Goal: Complete application form

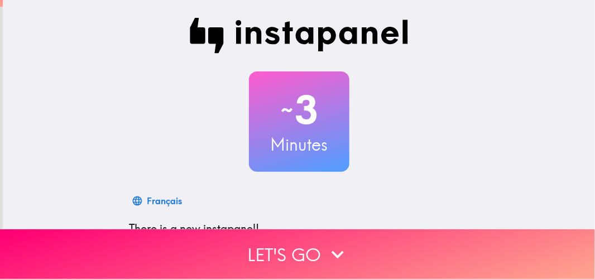
click at [305, 246] on button "Let's go" at bounding box center [297, 254] width 595 height 50
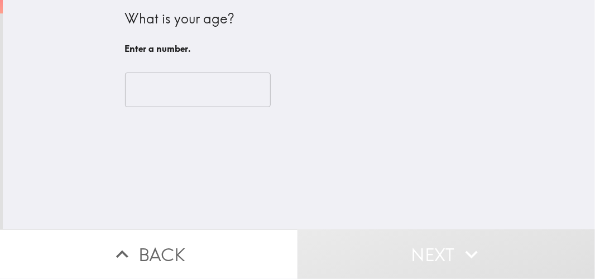
click at [257, 152] on div "What is your age? Enter a number. ​" at bounding box center [299, 114] width 592 height 229
click at [169, 95] on input "number" at bounding box center [198, 90] width 146 height 35
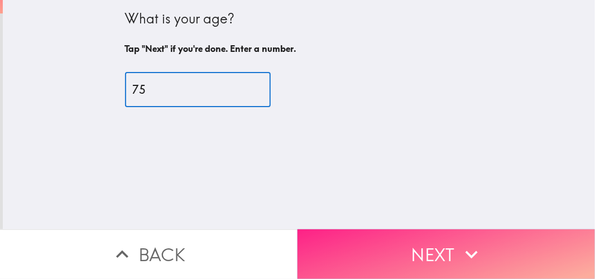
type input "75"
click at [465, 253] on icon "button" at bounding box center [471, 254] width 25 height 25
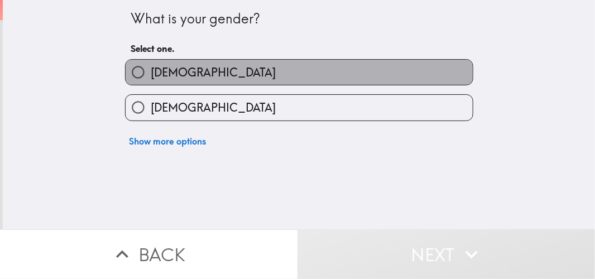
click at [376, 75] on label "[DEMOGRAPHIC_DATA]" at bounding box center [299, 72] width 347 height 25
click at [151, 75] on input "[DEMOGRAPHIC_DATA]" at bounding box center [138, 72] width 25 height 25
radio input "true"
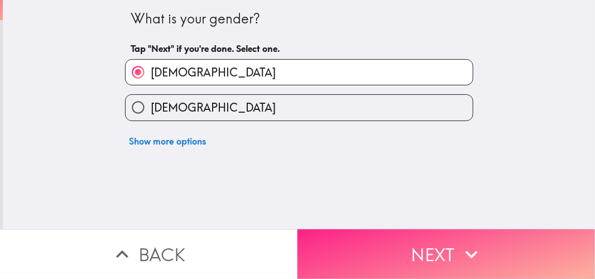
click at [453, 248] on button "Next" at bounding box center [445, 254] width 297 height 50
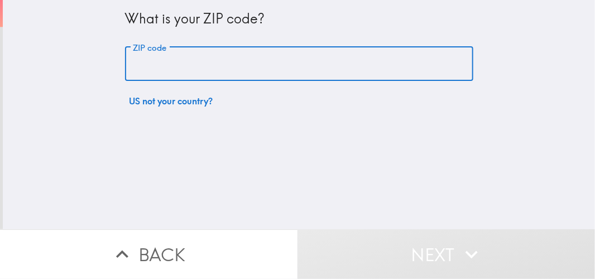
click at [256, 69] on input "ZIP code" at bounding box center [299, 64] width 348 height 35
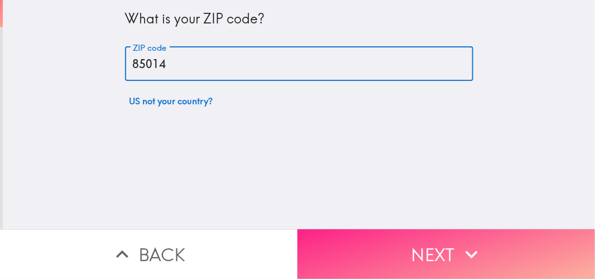
type input "85014"
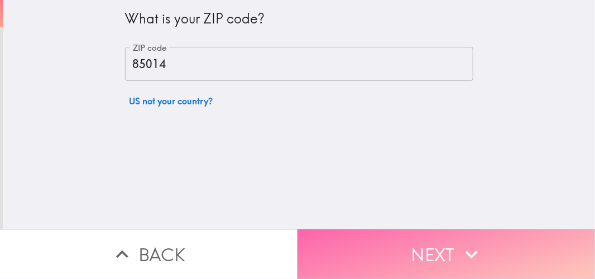
click at [442, 239] on button "Next" at bounding box center [445, 254] width 297 height 50
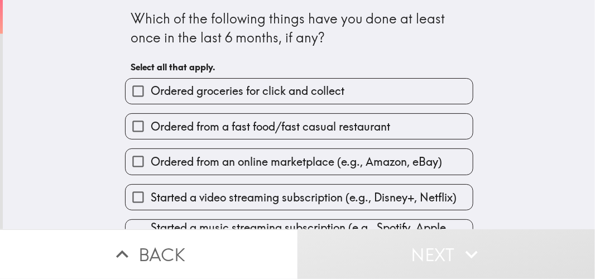
click at [347, 124] on span "Ordered from a fast food/fast casual restaurant" at bounding box center [270, 127] width 239 height 16
click at [151, 124] on input "Ordered from a fast food/fast casual restaurant" at bounding box center [138, 126] width 25 height 25
checkbox input "true"
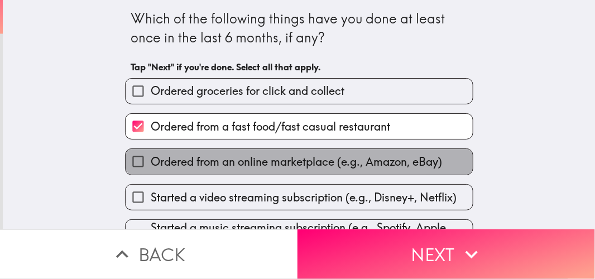
click at [347, 162] on span "Ordered from an online marketplace (e.g., Amazon, eBay)" at bounding box center [296, 162] width 291 height 16
click at [151, 162] on input "Ordered from an online marketplace (e.g., Amazon, eBay)" at bounding box center [138, 161] width 25 height 25
checkbox input "true"
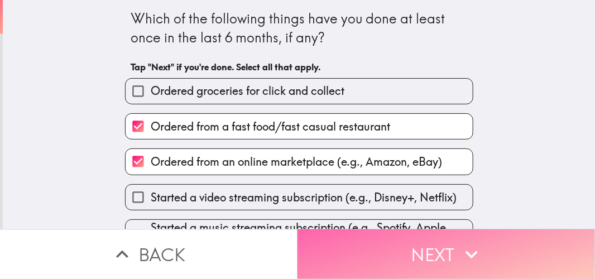
click at [451, 242] on button "Next" at bounding box center [445, 254] width 297 height 50
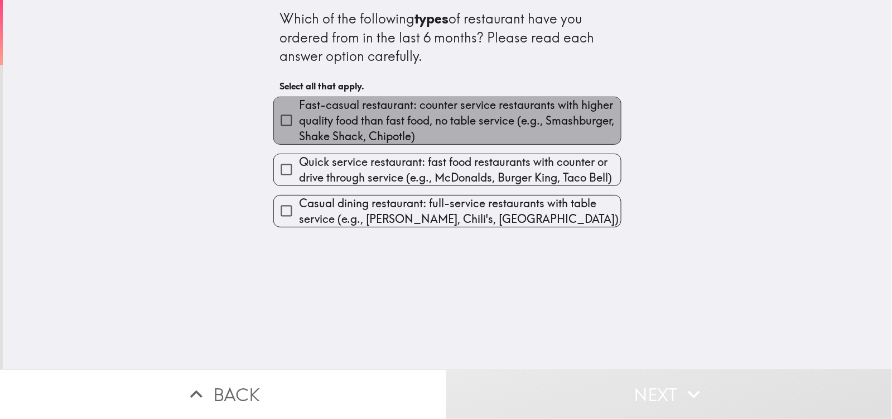
click at [411, 133] on span "Fast-casual restaurant: counter service restaurants with higher quality food th…" at bounding box center [460, 120] width 322 height 47
click at [299, 133] on input "Fast-casual restaurant: counter service restaurants with higher quality food th…" at bounding box center [286, 120] width 25 height 25
checkbox input "true"
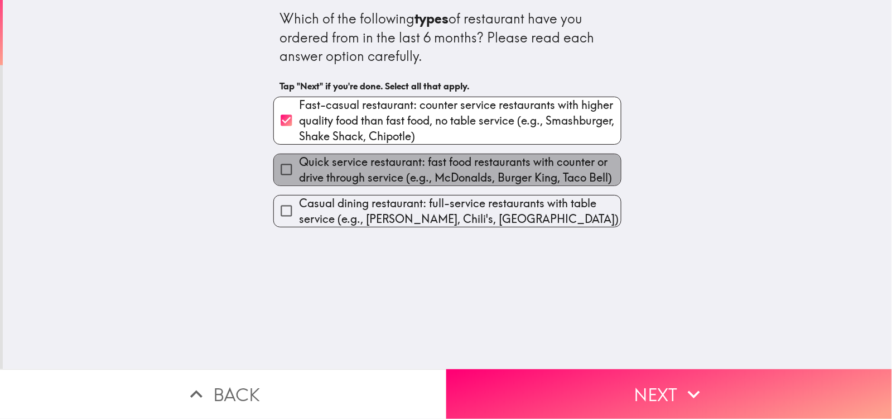
click at [415, 167] on span "Quick service restaurant: fast food restaurants with counter or drive through s…" at bounding box center [460, 169] width 322 height 31
click at [299, 167] on input "Quick service restaurant: fast food restaurants with counter or drive through s…" at bounding box center [286, 169] width 25 height 25
checkbox input "true"
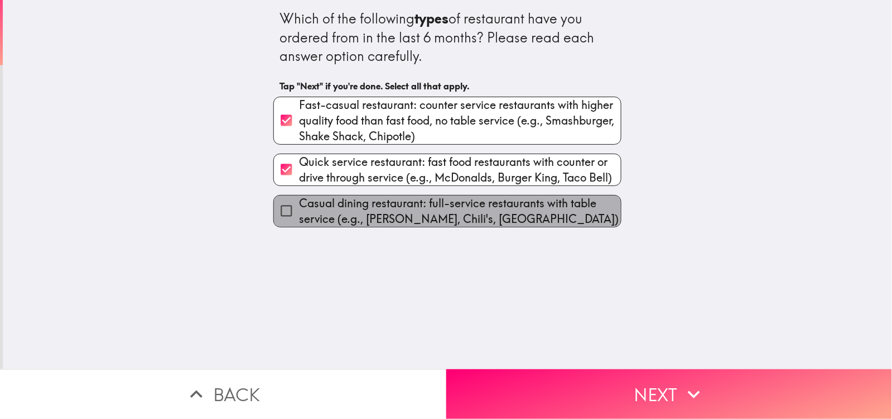
click at [415, 208] on span "Casual dining restaurant: full-service restaurants with table service (e.g., [P…" at bounding box center [460, 210] width 322 height 31
click at [299, 208] on input "Casual dining restaurant: full-service restaurants with table service (e.g., [P…" at bounding box center [286, 210] width 25 height 25
checkbox input "true"
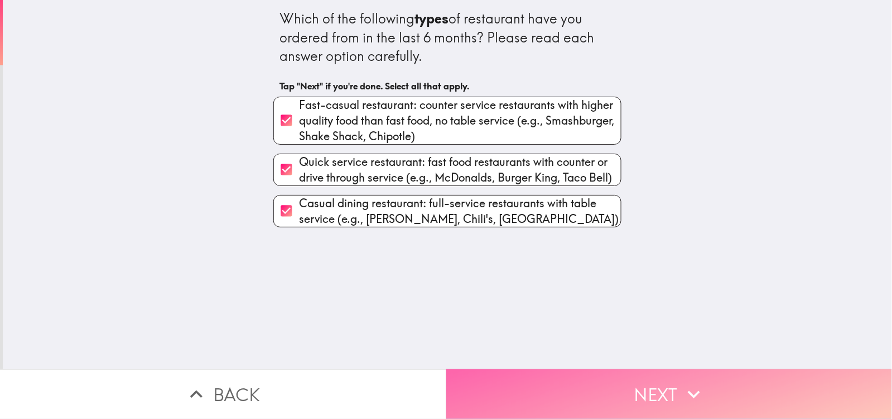
click at [594, 278] on button "Next" at bounding box center [669, 394] width 446 height 50
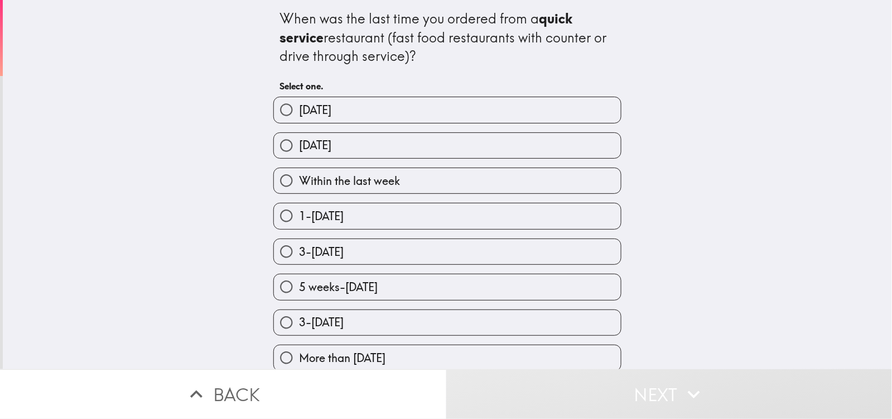
click at [434, 146] on label "[DATE]" at bounding box center [447, 145] width 347 height 25
click at [299, 146] on input "[DATE]" at bounding box center [286, 145] width 25 height 25
radio input "true"
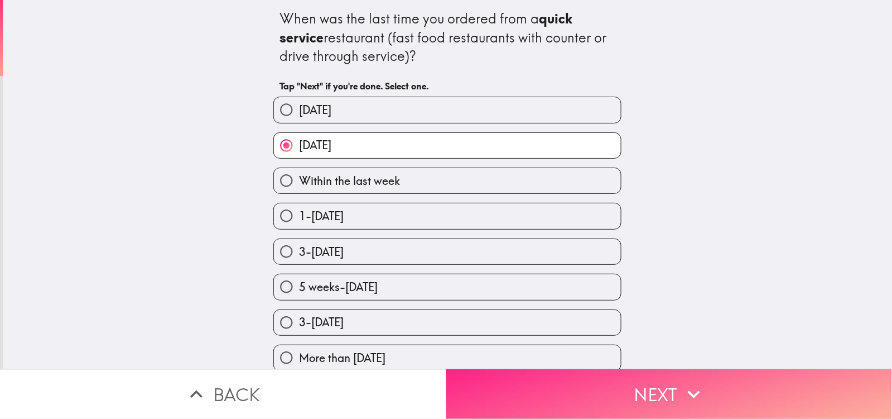
click at [594, 278] on icon "button" at bounding box center [694, 394] width 25 height 25
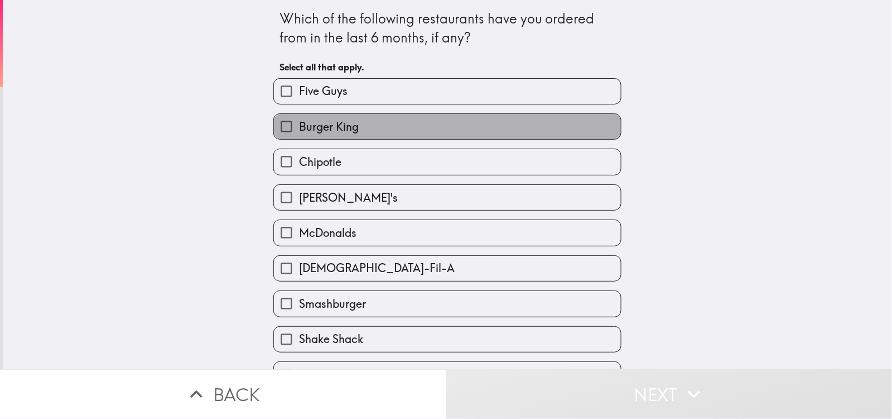
click at [587, 127] on label "Burger King" at bounding box center [447, 126] width 347 height 25
click at [299, 127] on input "Burger King" at bounding box center [286, 126] width 25 height 25
checkbox input "true"
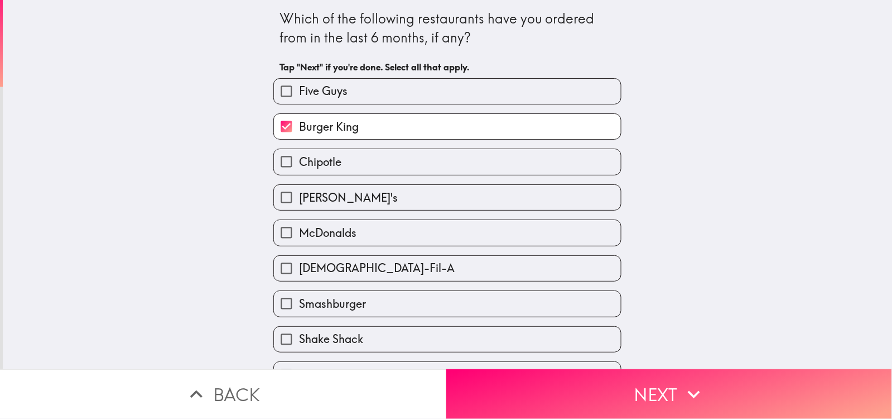
click at [582, 161] on label "Chipotle" at bounding box center [447, 161] width 347 height 25
click at [299, 161] on input "Chipotle" at bounding box center [286, 161] width 25 height 25
checkbox input "true"
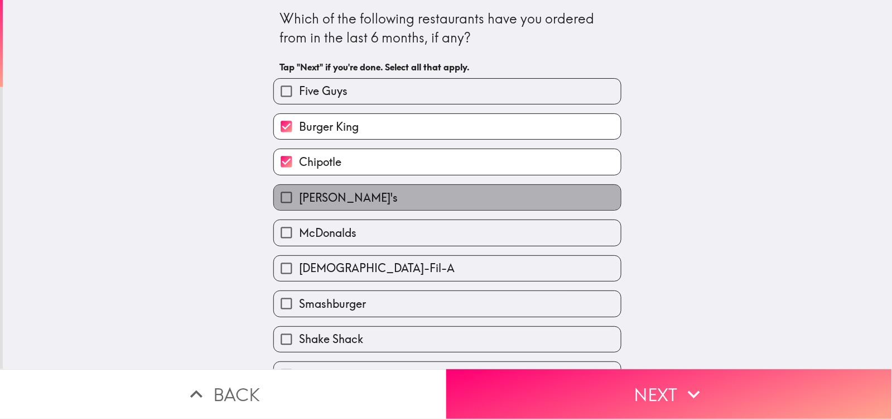
click at [577, 202] on label "[PERSON_NAME]'s" at bounding box center [447, 197] width 347 height 25
click at [299, 202] on input "[PERSON_NAME]'s" at bounding box center [286, 197] width 25 height 25
checkbox input "true"
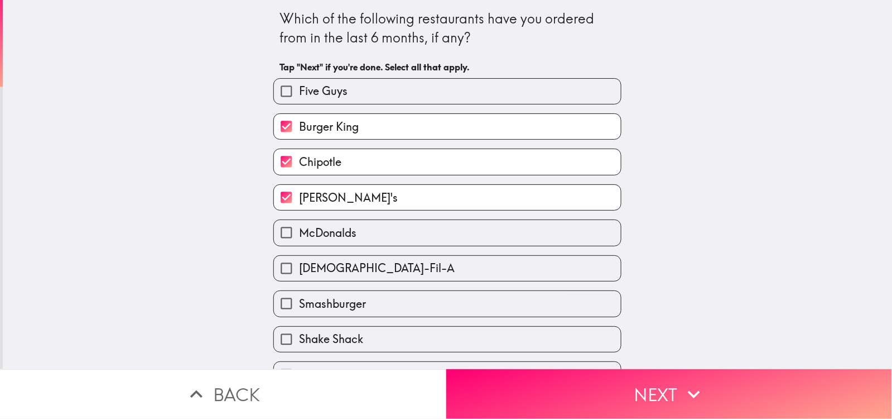
click at [577, 225] on label "McDonalds" at bounding box center [447, 232] width 347 height 25
click at [299, 225] on input "McDonalds" at bounding box center [286, 232] width 25 height 25
checkbox input "true"
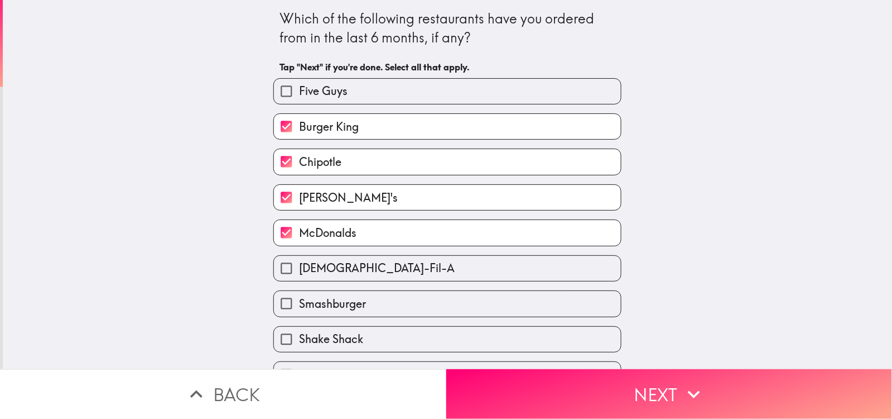
drag, startPoint x: 575, startPoint y: 309, endPoint x: 575, endPoint y: 334, distance: 25.1
click at [575, 278] on div "Five Guys Burger King Chipotle [PERSON_NAME]'s McDonalds [DEMOGRAPHIC_DATA]-Fil…" at bounding box center [442, 228] width 357 height 319
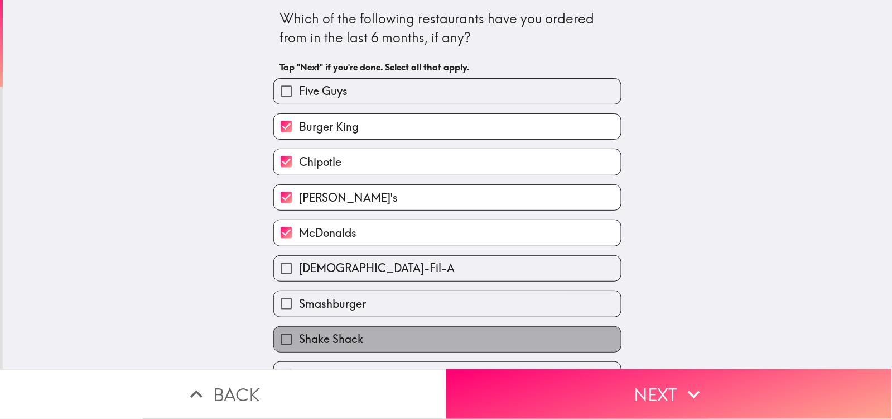
click at [575, 278] on label "Shake Shack" at bounding box center [447, 338] width 347 height 25
click at [299, 278] on input "Shake Shack" at bounding box center [286, 338] width 25 height 25
checkbox input "true"
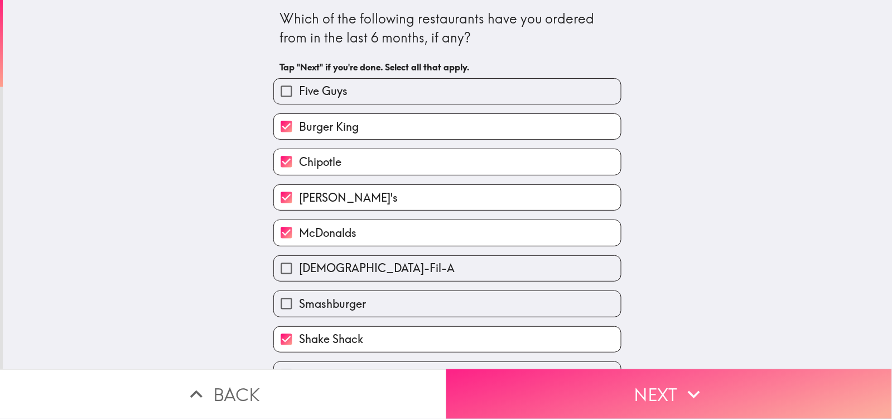
click at [594, 278] on button "Next" at bounding box center [669, 394] width 446 height 50
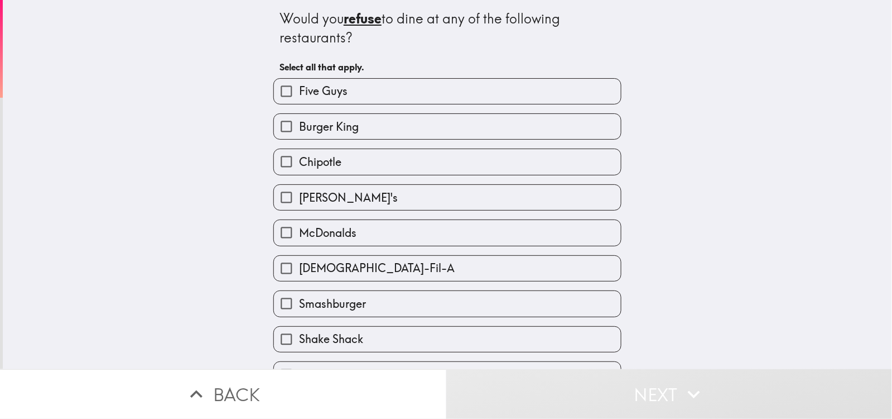
click at [570, 271] on label "[DEMOGRAPHIC_DATA]-Fil-A" at bounding box center [447, 268] width 347 height 25
click at [299, 271] on input "[DEMOGRAPHIC_DATA]-Fil-A" at bounding box center [286, 268] width 25 height 25
checkbox input "true"
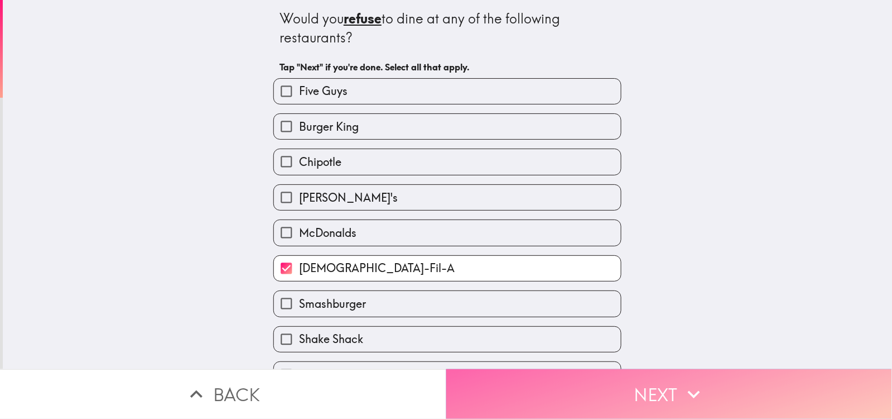
click at [594, 278] on icon "button" at bounding box center [694, 394] width 12 height 8
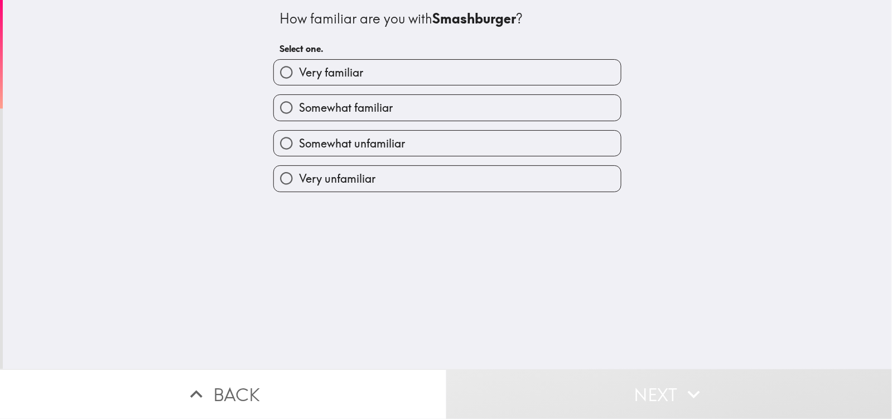
click at [567, 108] on label "Somewhat familiar" at bounding box center [447, 107] width 347 height 25
click at [299, 108] on input "Somewhat familiar" at bounding box center [286, 107] width 25 height 25
radio input "true"
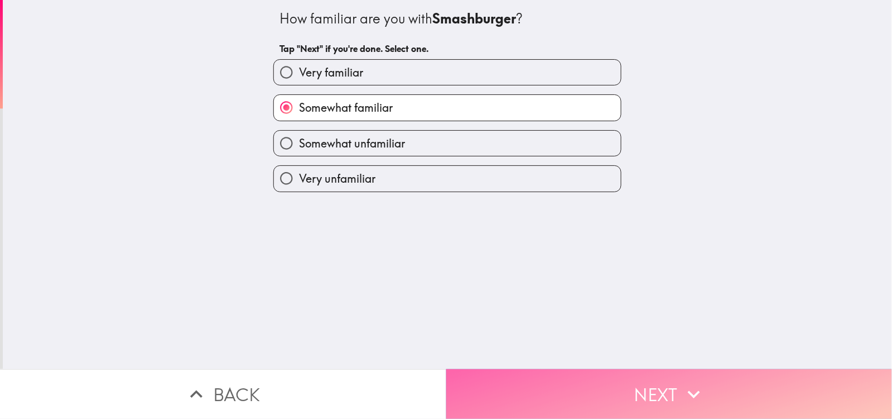
click at [594, 278] on icon "button" at bounding box center [694, 394] width 25 height 25
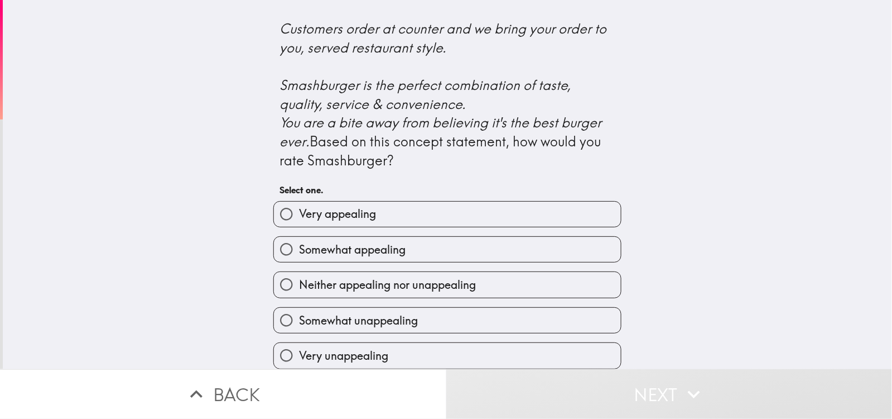
scroll to position [470, 0]
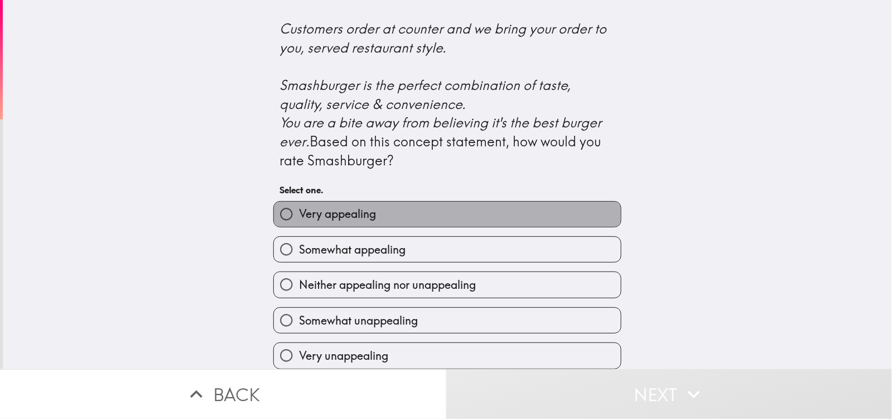
click at [586, 201] on label "Very appealing" at bounding box center [447, 213] width 347 height 25
click at [299, 201] on input "Very appealing" at bounding box center [286, 213] width 25 height 25
radio input "true"
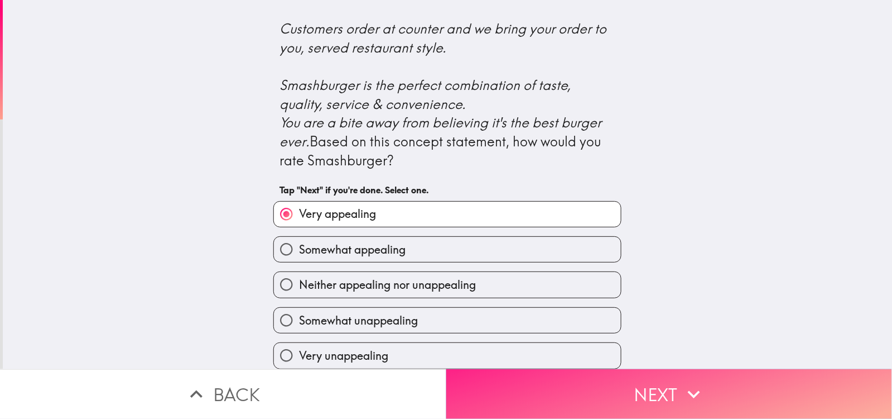
click at [594, 278] on icon "button" at bounding box center [694, 394] width 12 height 8
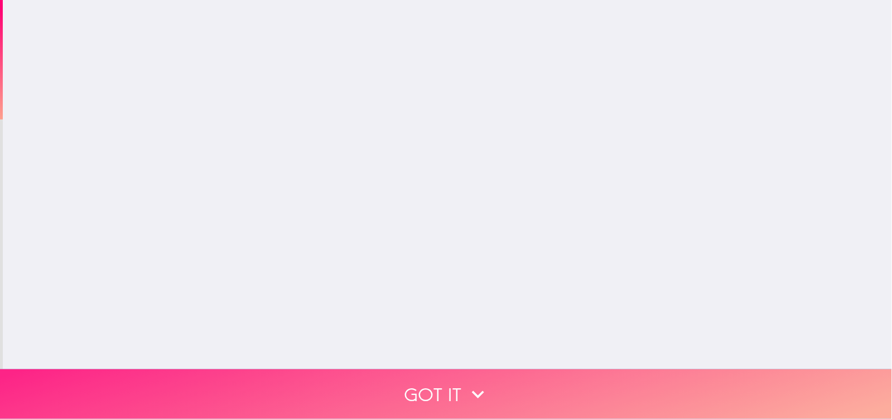
scroll to position [0, 0]
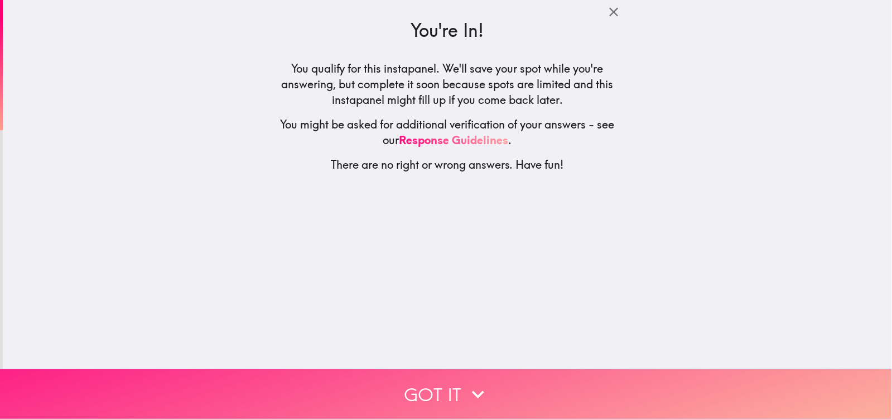
click at [466, 278] on icon "button" at bounding box center [478, 394] width 25 height 25
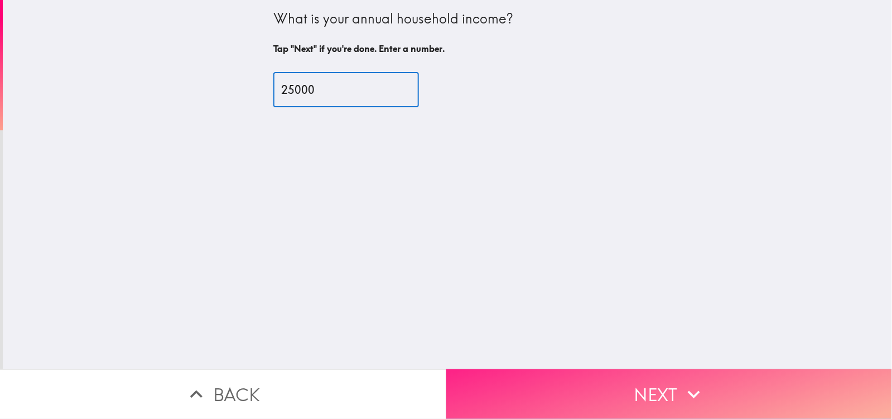
type input "25000"
click at [594, 278] on button "Next" at bounding box center [669, 394] width 446 height 50
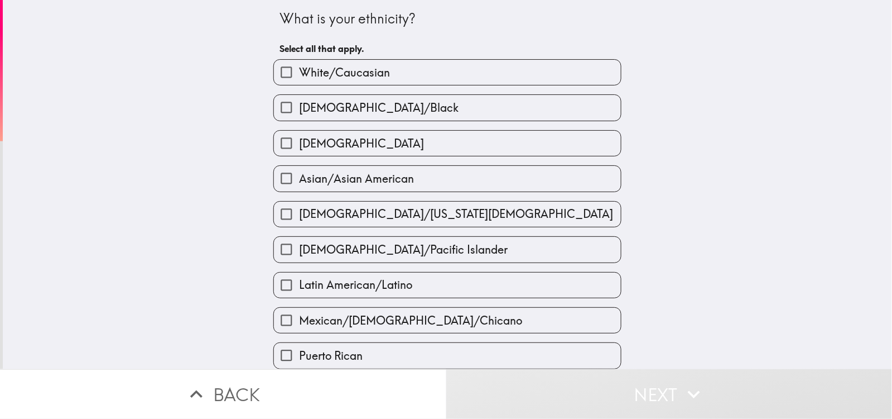
click at [530, 78] on label "White/Caucasian" at bounding box center [447, 72] width 347 height 25
click at [299, 78] on input "White/Caucasian" at bounding box center [286, 72] width 25 height 25
checkbox input "true"
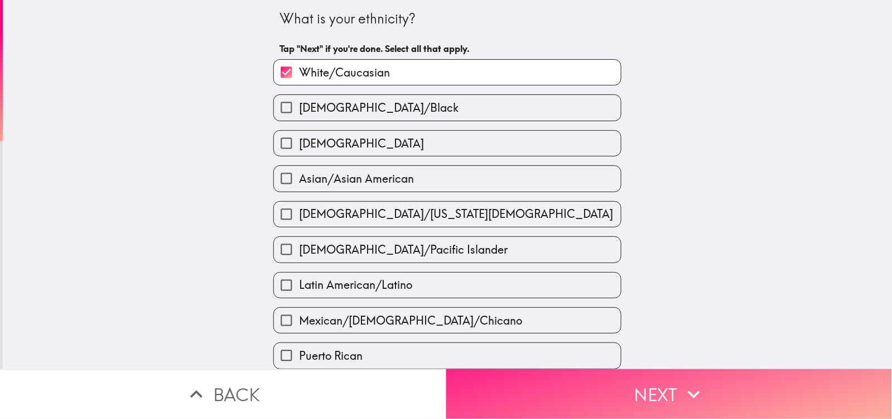
click at [594, 278] on icon "button" at bounding box center [694, 394] width 25 height 25
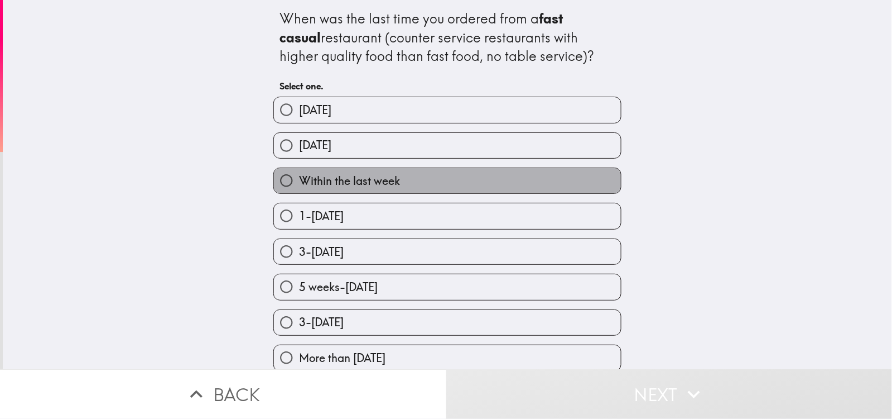
click at [594, 178] on label "Within the last week" at bounding box center [447, 180] width 347 height 25
click at [299, 178] on input "Within the last week" at bounding box center [286, 180] width 25 height 25
radio input "true"
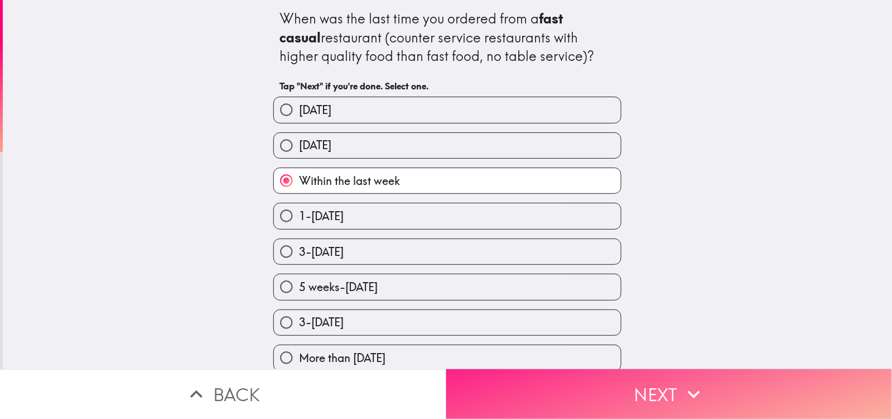
click at [594, 278] on icon "button" at bounding box center [694, 394] width 25 height 25
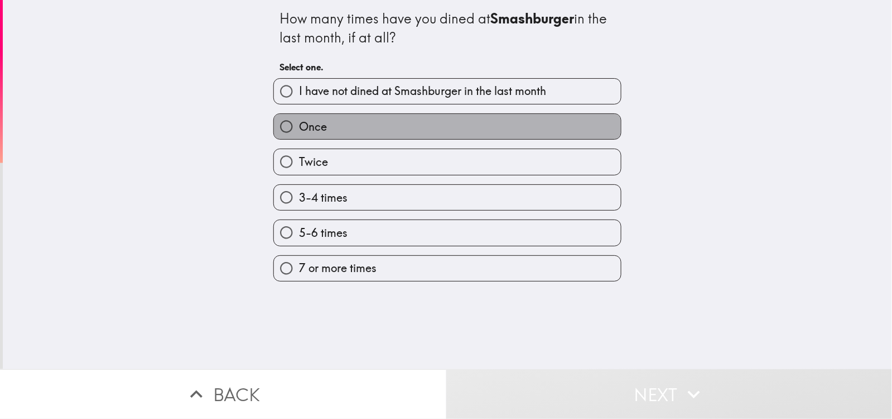
click at [594, 125] on label "Once" at bounding box center [447, 126] width 347 height 25
click at [299, 125] on input "Once" at bounding box center [286, 126] width 25 height 25
radio input "true"
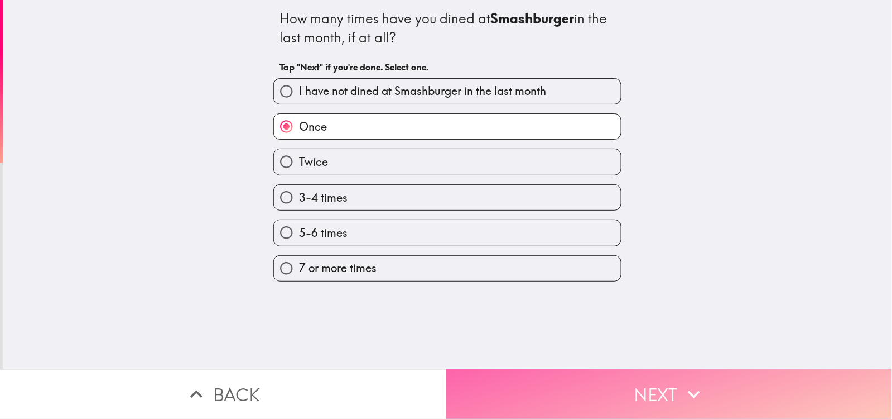
click at [594, 278] on icon "button" at bounding box center [694, 394] width 25 height 25
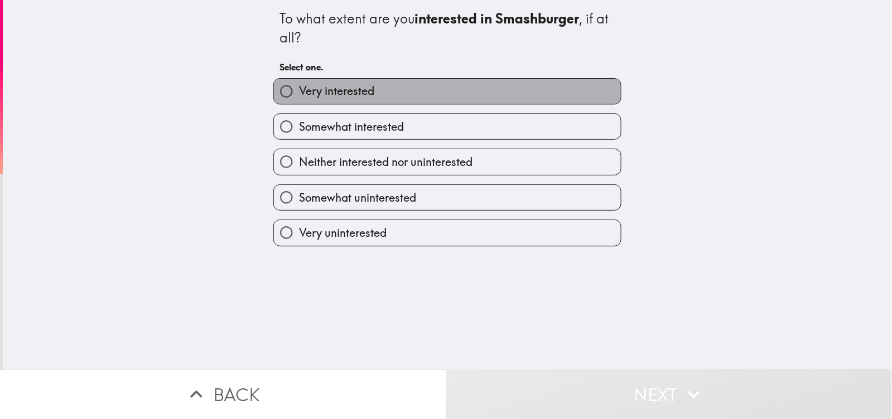
click at [552, 94] on label "Very interested" at bounding box center [447, 91] width 347 height 25
click at [299, 94] on input "Very interested" at bounding box center [286, 91] width 25 height 25
radio input "true"
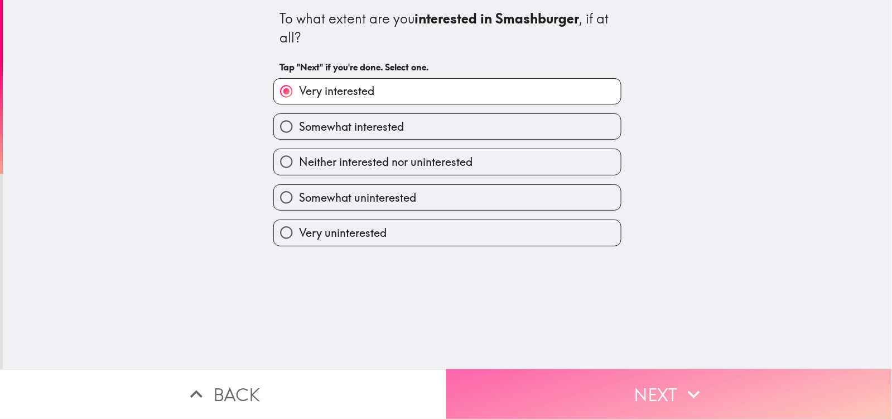
click at [594, 278] on button "Next" at bounding box center [669, 394] width 446 height 50
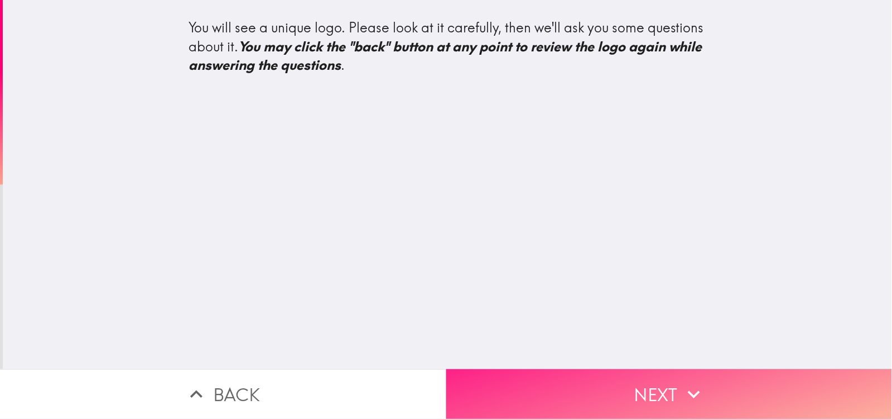
click at [594, 278] on icon "button" at bounding box center [694, 394] width 25 height 25
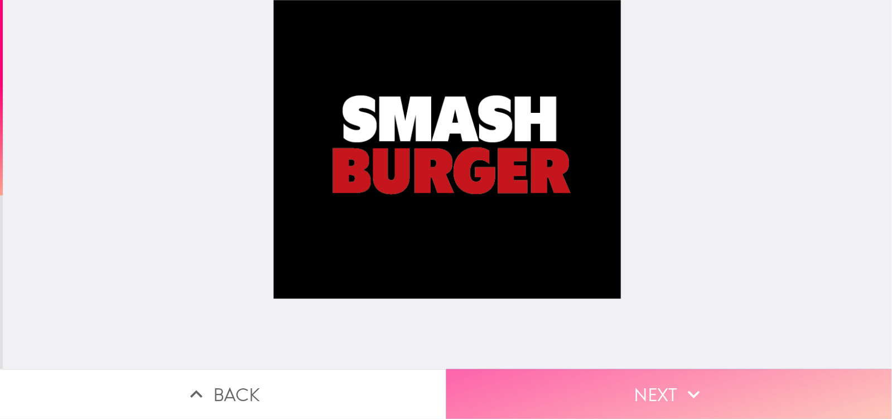
click at [594, 278] on icon "button" at bounding box center [694, 394] width 25 height 25
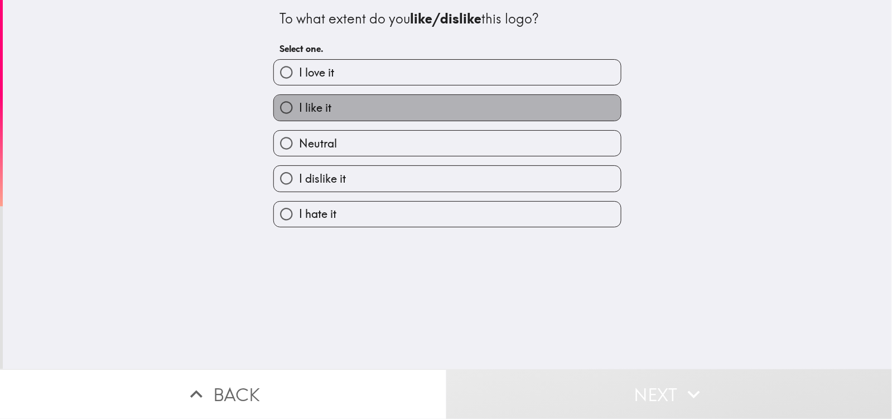
click at [560, 107] on label "I like it" at bounding box center [447, 107] width 347 height 25
click at [299, 107] on input "I like it" at bounding box center [286, 107] width 25 height 25
radio input "true"
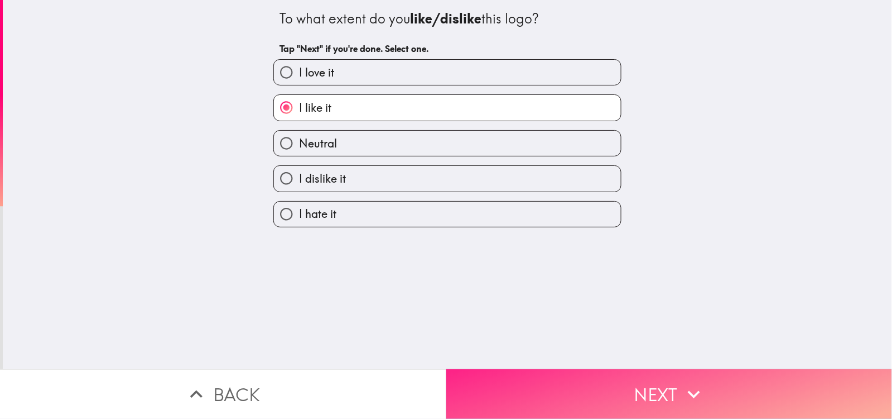
click at [594, 278] on icon "button" at bounding box center [694, 394] width 25 height 25
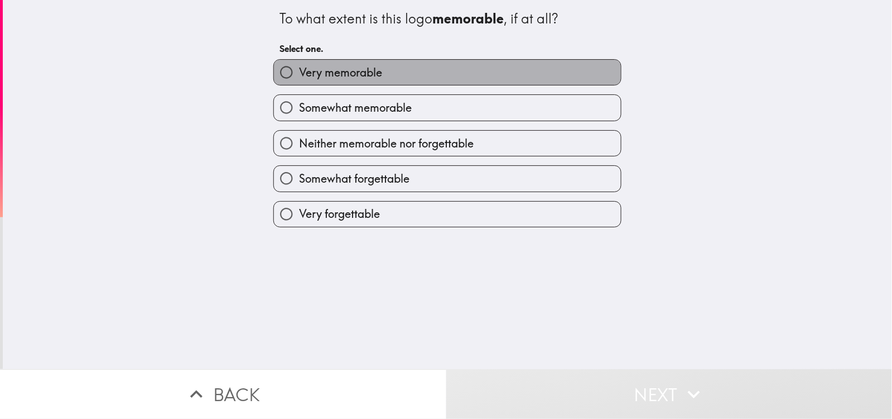
click at [594, 69] on label "Very memorable" at bounding box center [447, 72] width 347 height 25
click at [299, 69] on input "Very memorable" at bounding box center [286, 72] width 25 height 25
radio input "true"
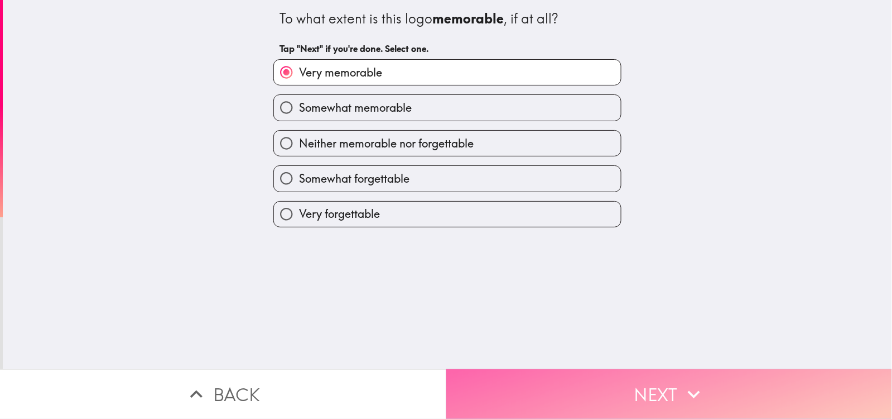
click at [594, 278] on button "Next" at bounding box center [669, 394] width 446 height 50
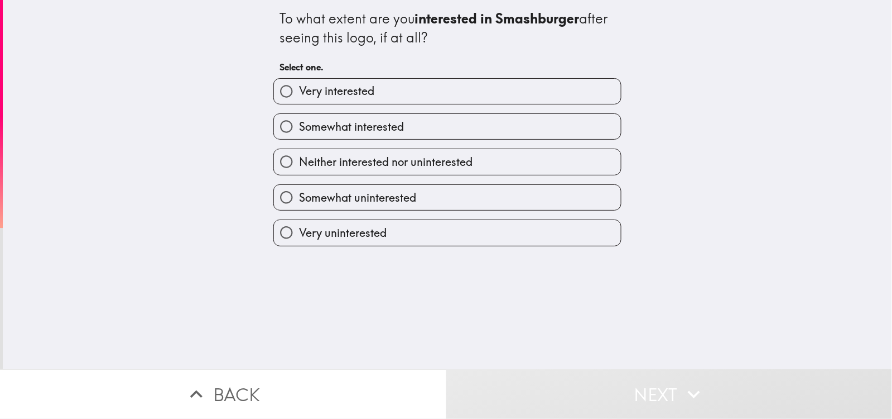
click at [592, 117] on label "Somewhat interested" at bounding box center [447, 126] width 347 height 25
click at [299, 117] on input "Somewhat interested" at bounding box center [286, 126] width 25 height 25
radio input "true"
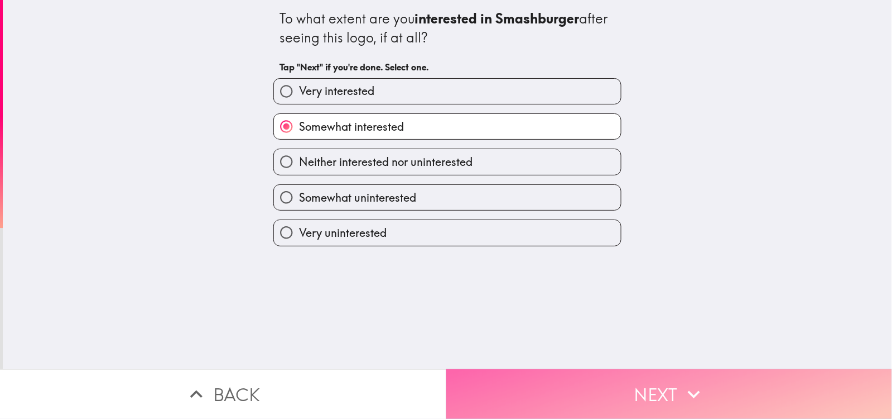
click at [594, 278] on button "Next" at bounding box center [669, 394] width 446 height 50
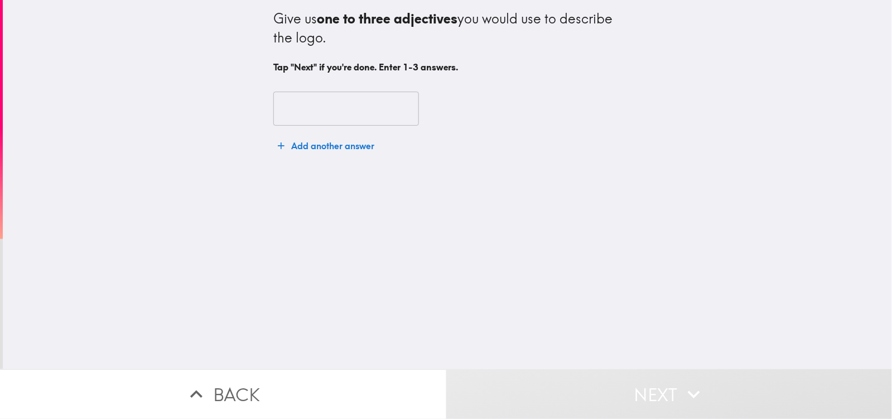
click at [305, 119] on input "text" at bounding box center [346, 109] width 146 height 35
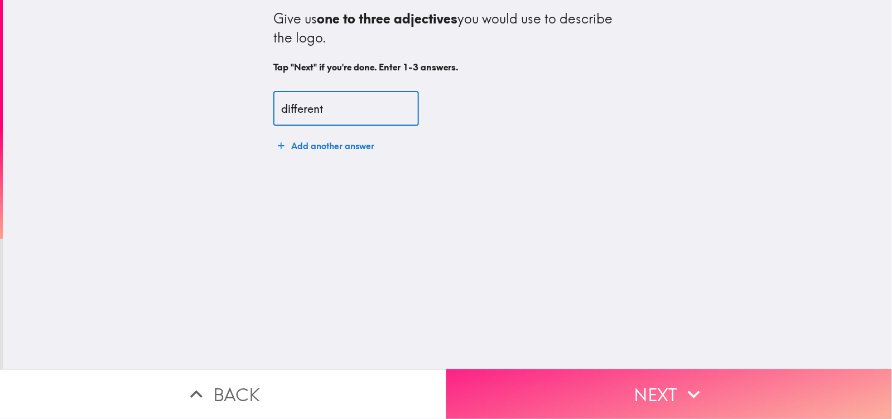
type input "different"
click at [594, 278] on button "Next" at bounding box center [669, 394] width 446 height 50
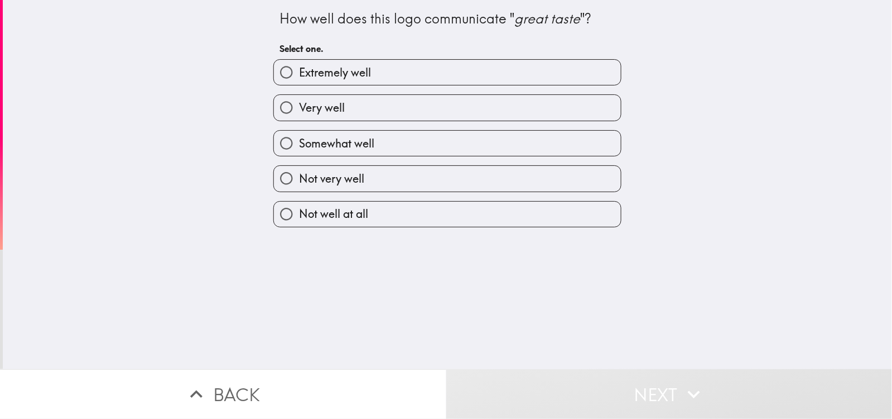
click at [594, 76] on label "Extremely well" at bounding box center [447, 72] width 347 height 25
click at [299, 76] on input "Extremely well" at bounding box center [286, 72] width 25 height 25
radio input "true"
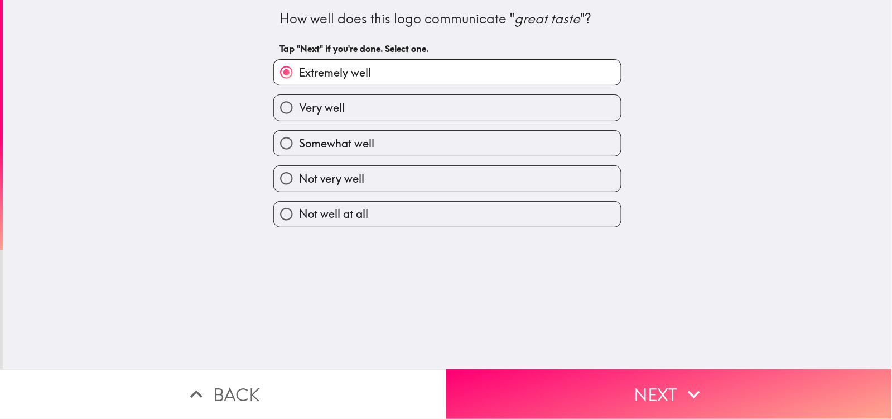
click at [517, 76] on label "Extremely well" at bounding box center [447, 72] width 347 height 25
click at [299, 76] on input "Extremely well" at bounding box center [286, 72] width 25 height 25
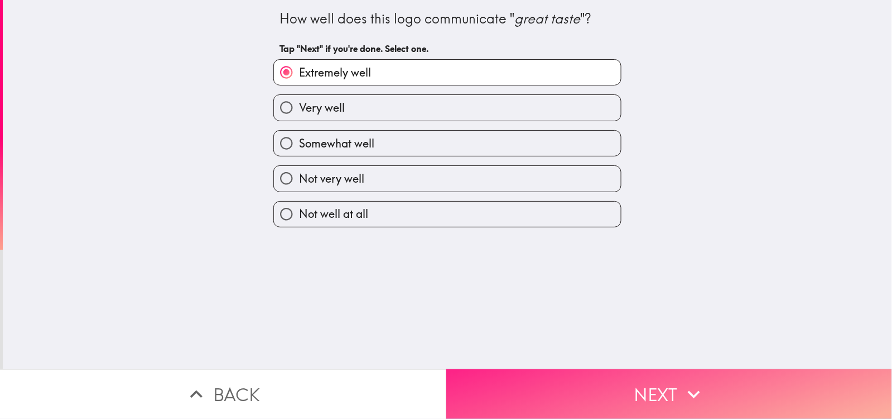
click at [594, 278] on icon "button" at bounding box center [694, 394] width 25 height 25
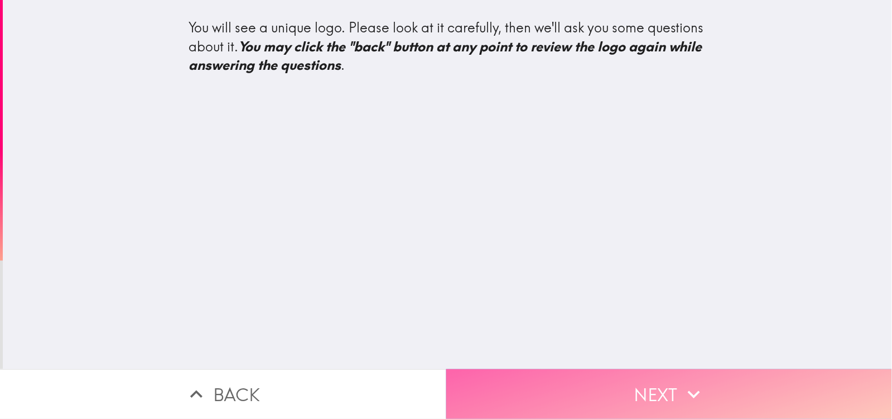
click at [594, 278] on icon "button" at bounding box center [694, 394] width 25 height 25
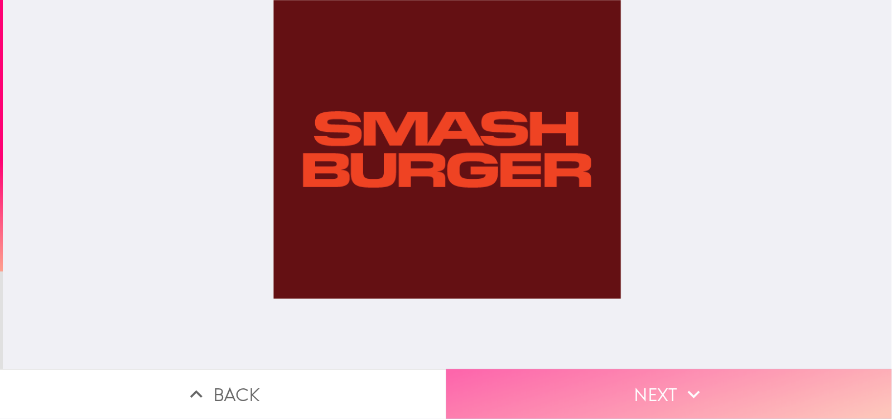
click at [594, 278] on icon "button" at bounding box center [694, 394] width 25 height 25
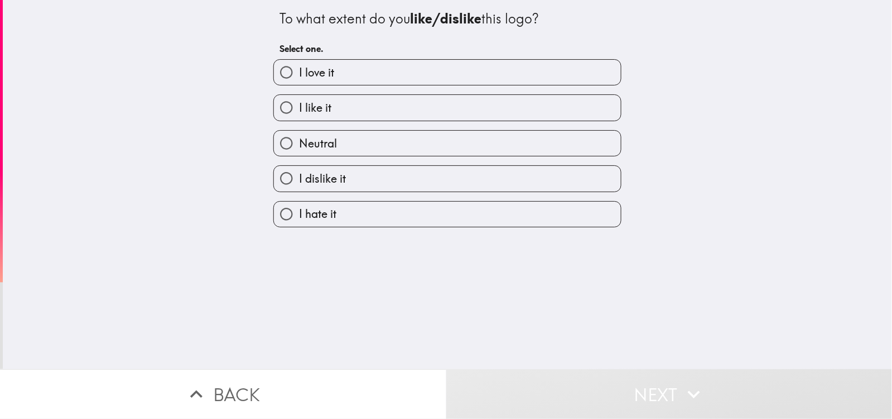
click at [564, 141] on label "Neutral" at bounding box center [447, 143] width 347 height 25
click at [299, 141] on input "Neutral" at bounding box center [286, 143] width 25 height 25
radio input "true"
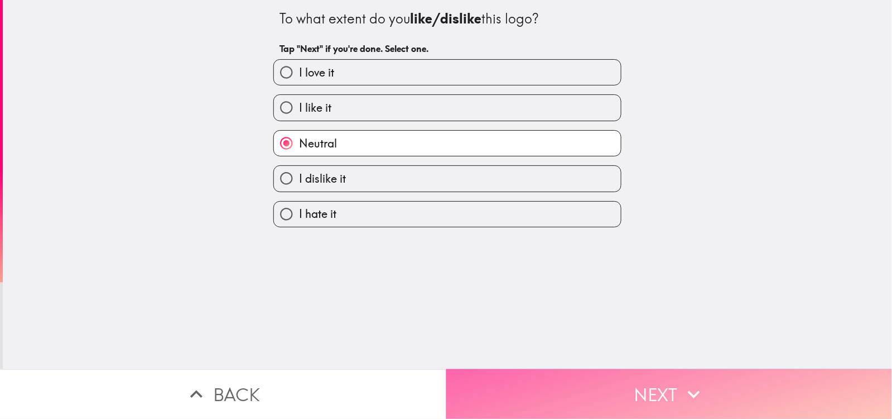
click at [594, 278] on button "Next" at bounding box center [669, 394] width 446 height 50
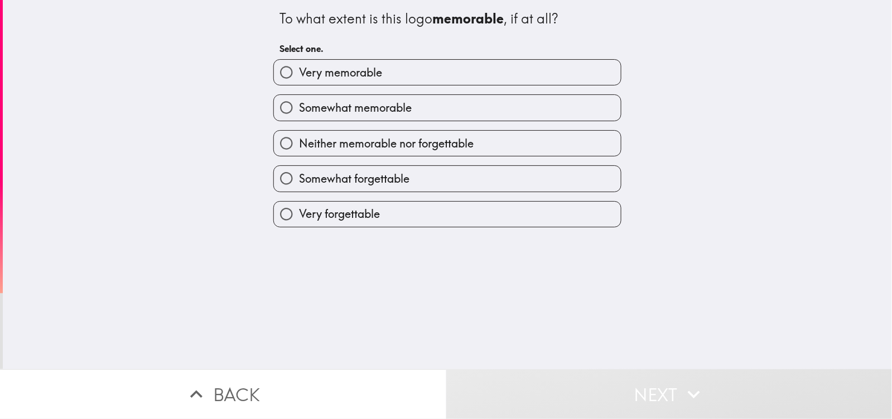
click at [594, 103] on label "Somewhat memorable" at bounding box center [447, 107] width 347 height 25
click at [299, 103] on input "Somewhat memorable" at bounding box center [286, 107] width 25 height 25
radio input "true"
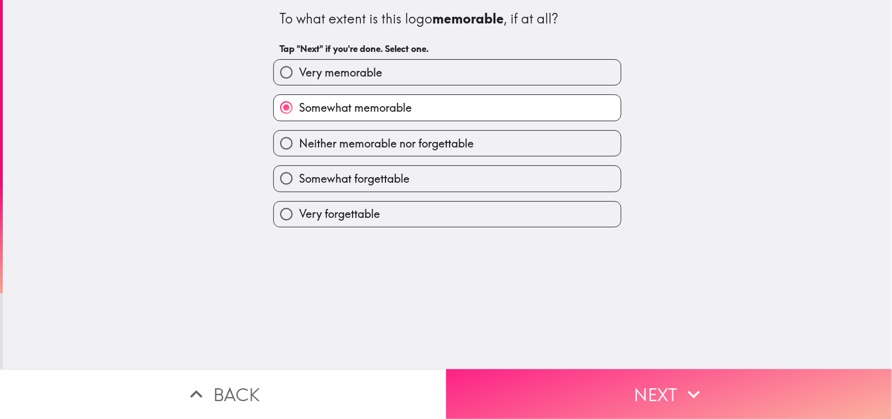
click at [594, 278] on button "Next" at bounding box center [669, 394] width 446 height 50
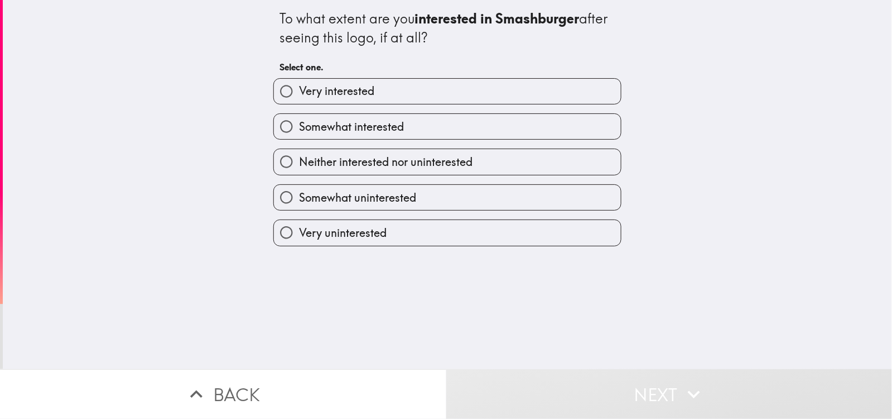
click at [566, 168] on label "Neither interested nor uninterested" at bounding box center [447, 161] width 347 height 25
click at [299, 168] on input "Neither interested nor uninterested" at bounding box center [286, 161] width 25 height 25
radio input "true"
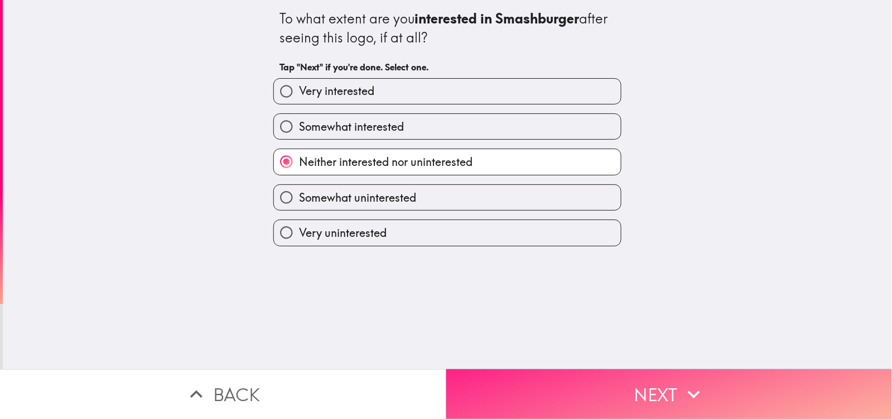
click at [594, 278] on icon "button" at bounding box center [694, 394] width 25 height 25
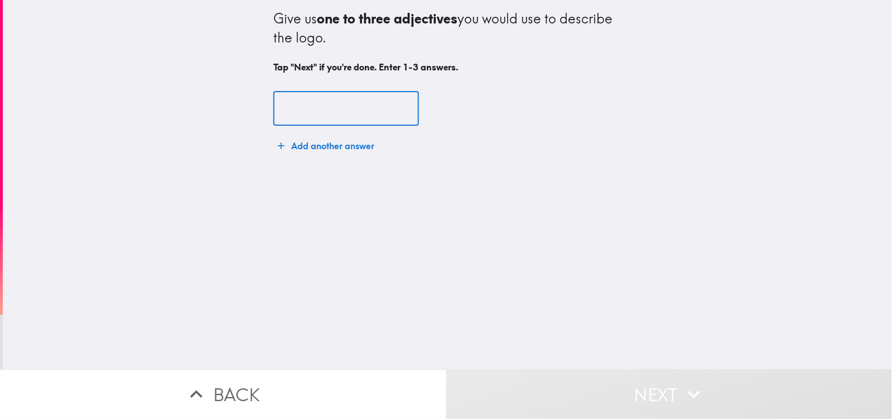
click at [291, 109] on input "text" at bounding box center [346, 109] width 146 height 35
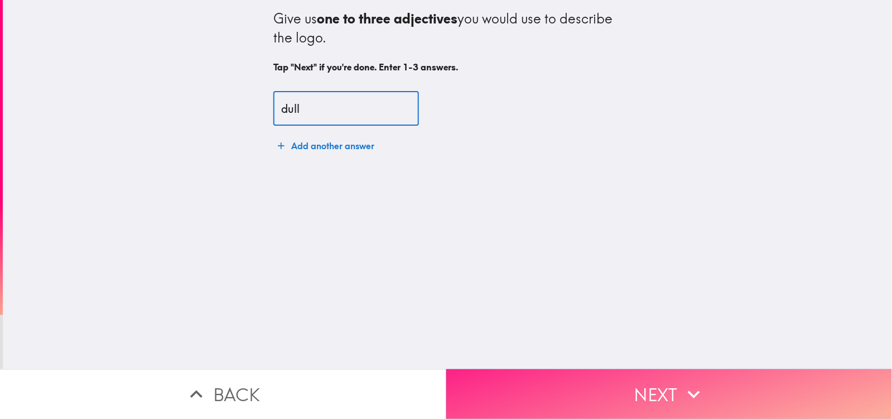
type input "dull"
click at [594, 278] on icon "button" at bounding box center [694, 394] width 12 height 8
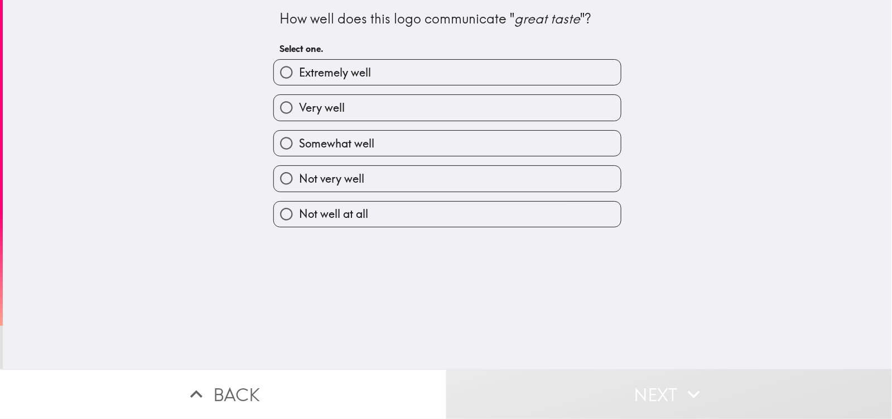
click at [584, 145] on label "Somewhat well" at bounding box center [447, 143] width 347 height 25
click at [299, 145] on input "Somewhat well" at bounding box center [286, 143] width 25 height 25
radio input "true"
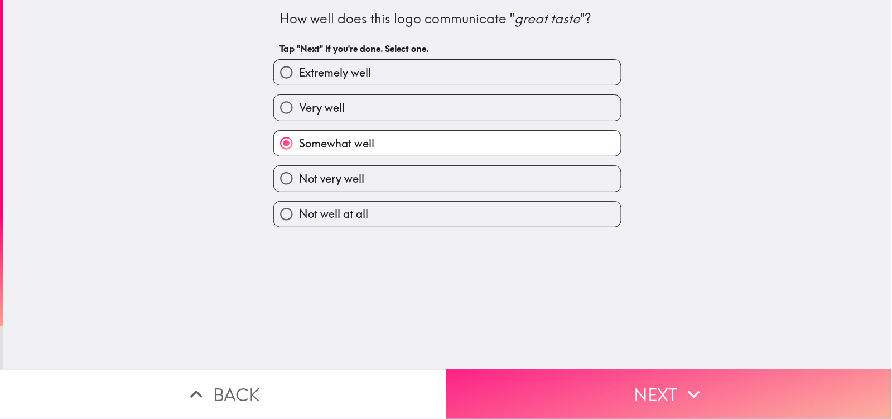
click at [594, 278] on button "Next" at bounding box center [669, 394] width 446 height 50
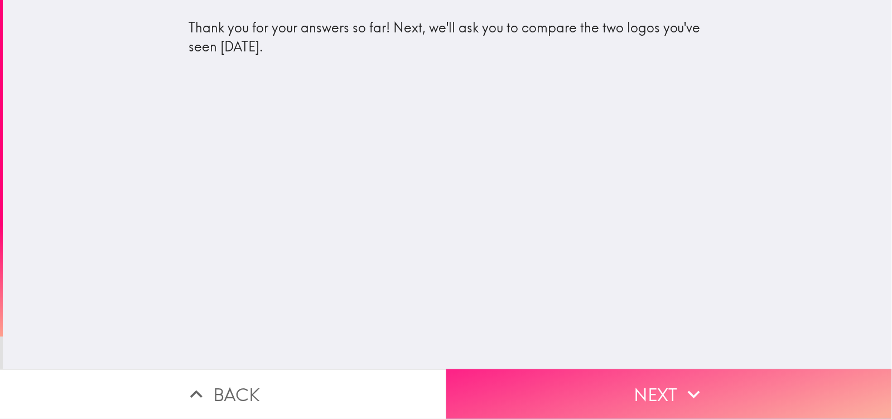
click at [594, 278] on button "Next" at bounding box center [669, 394] width 446 height 50
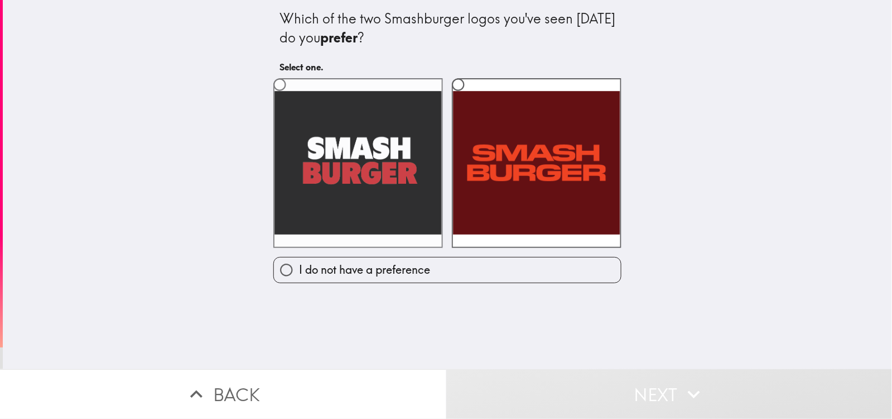
click at [267, 84] on input "radio" at bounding box center [279, 84] width 25 height 25
radio input "true"
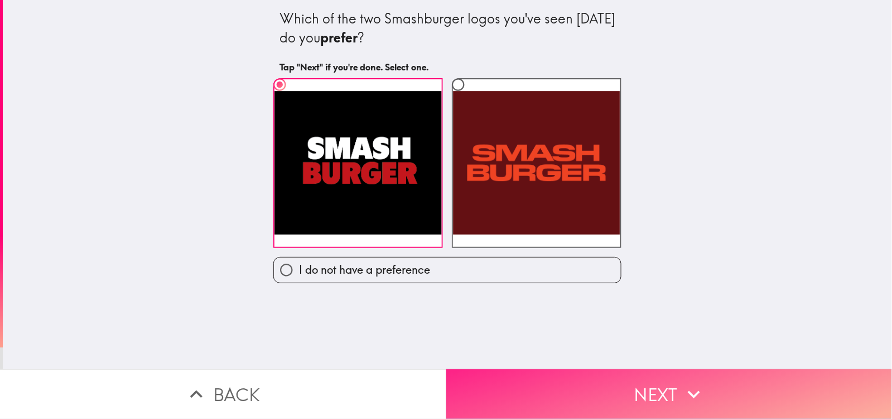
click at [594, 278] on button "Next" at bounding box center [669, 394] width 446 height 50
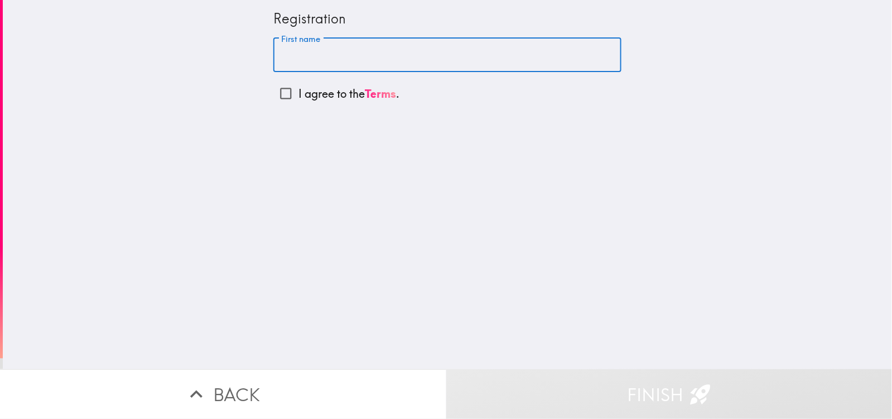
click at [333, 60] on input "First name" at bounding box center [447, 55] width 348 height 35
type input "[PERSON_NAME]"
click at [273, 97] on input "I agree to the Terms ." at bounding box center [285, 93] width 25 height 25
checkbox input "true"
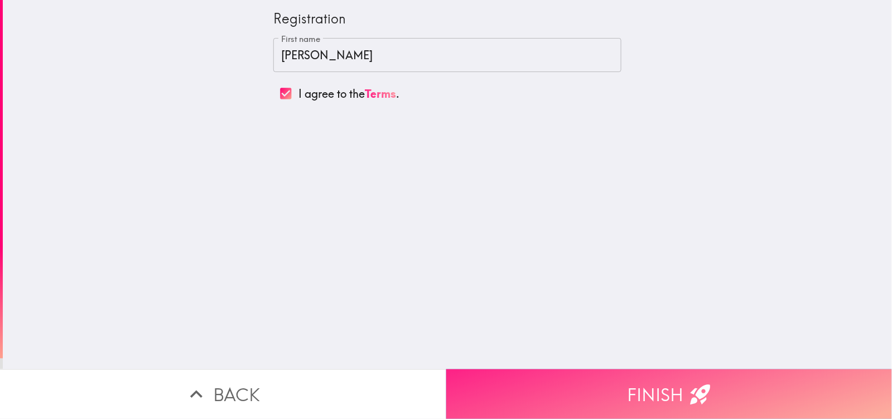
click at [594, 278] on button "Finish" at bounding box center [669, 394] width 446 height 50
